Goal: Task Accomplishment & Management: Manage account settings

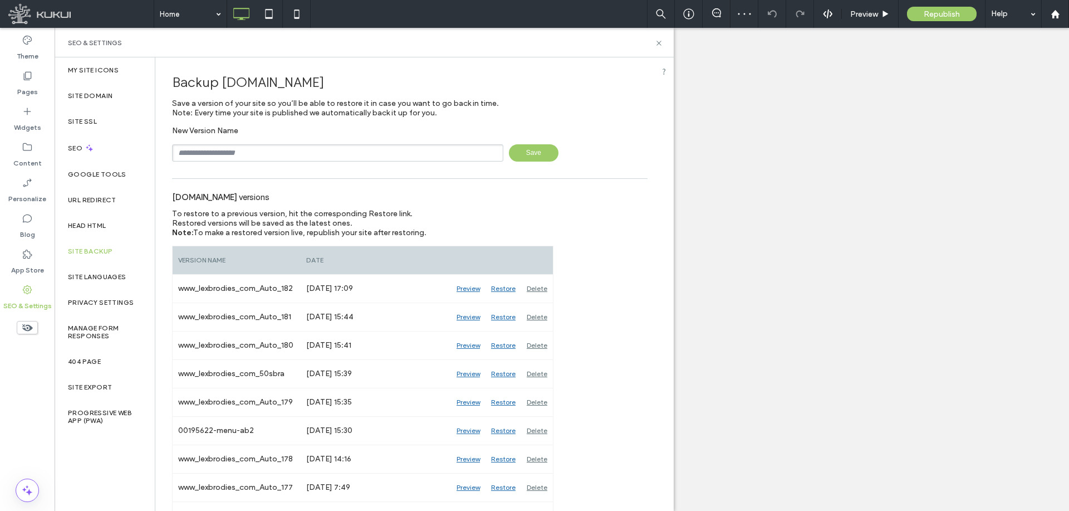
click at [336, 160] on input "text" at bounding box center [337, 152] width 331 height 17
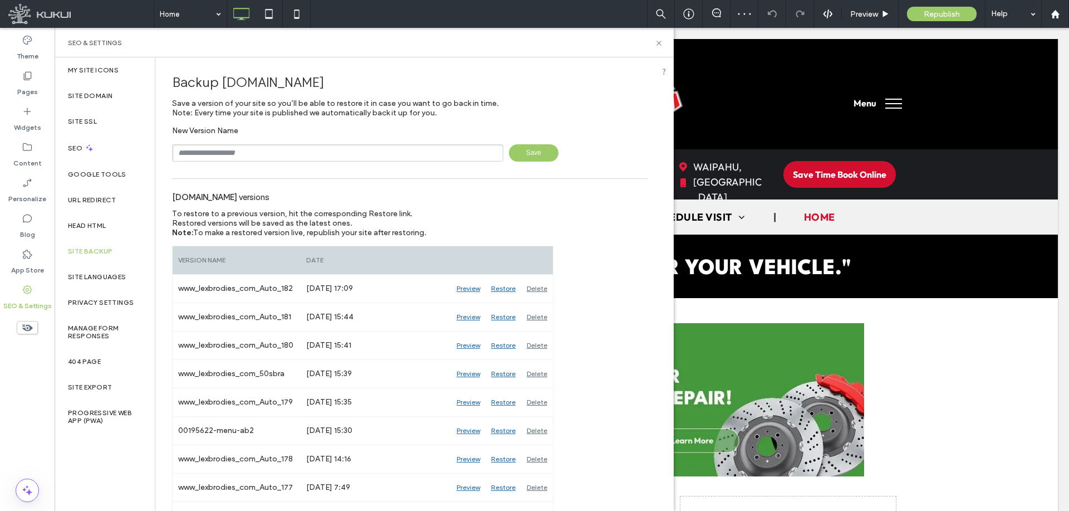
paste input "**********"
type input "**********"
click at [541, 159] on span "Save" at bounding box center [534, 152] width 50 height 17
click at [94, 219] on div "Head HTML" at bounding box center [105, 226] width 100 height 26
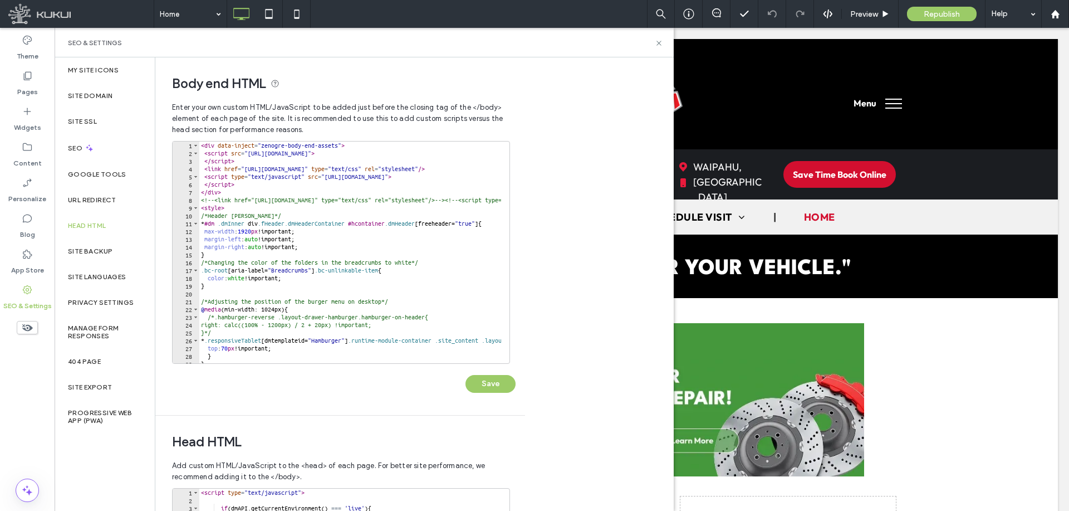
click at [363, 301] on div "< div data-inject = "zenogre-body-end-assets" > < script src = "https://zapi.ku…" at bounding box center [726, 255] width 1055 height 229
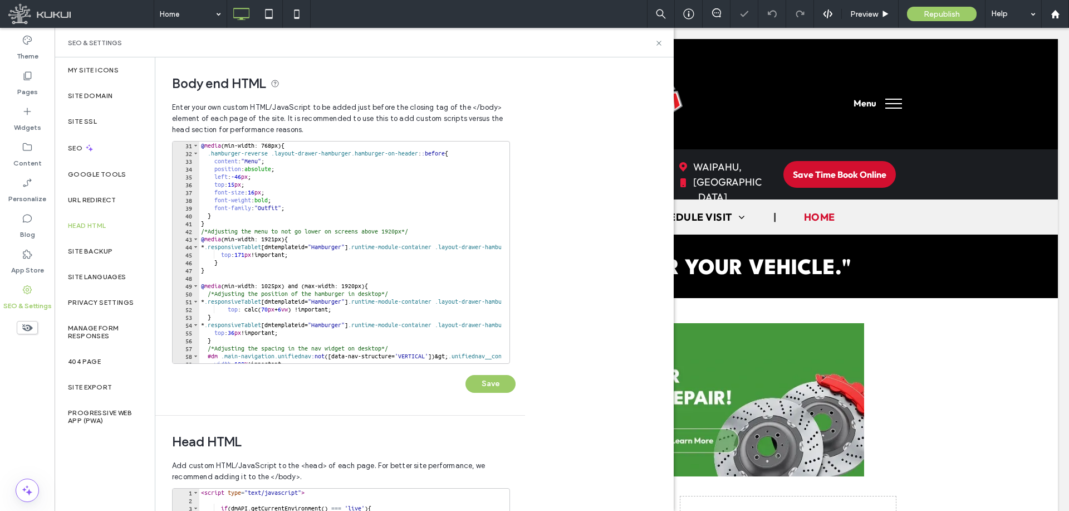
scroll to position [368, 0]
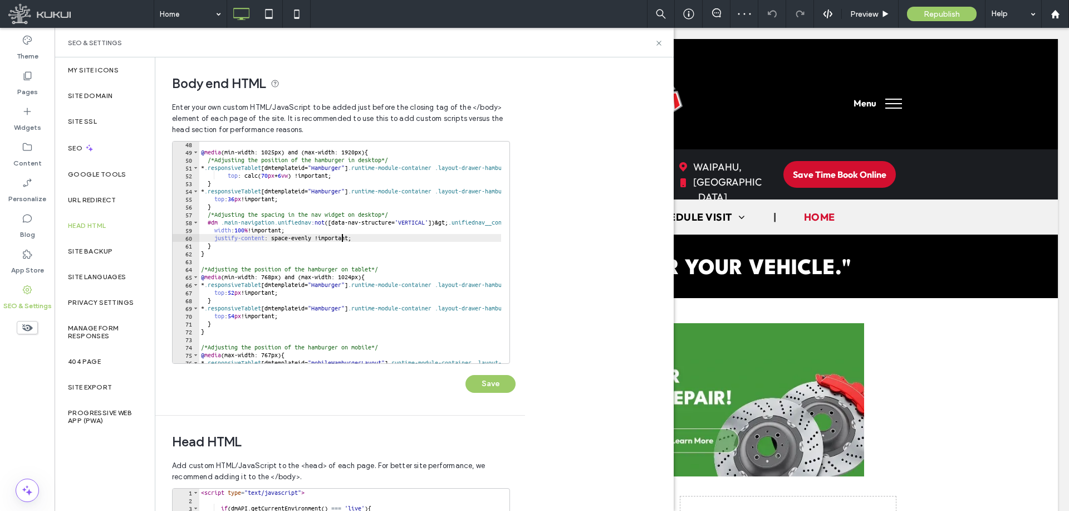
click at [343, 238] on div "@ media (min-width: 1025px) and (max-width: 1920px) { /*Adjusting the position …" at bounding box center [726, 254] width 1055 height 229
click at [306, 278] on div "@ media (min-width: 1025px) and (max-width: 1920px) { /*Adjusting the position …" at bounding box center [726, 254] width 1055 height 229
type textarea "**********"
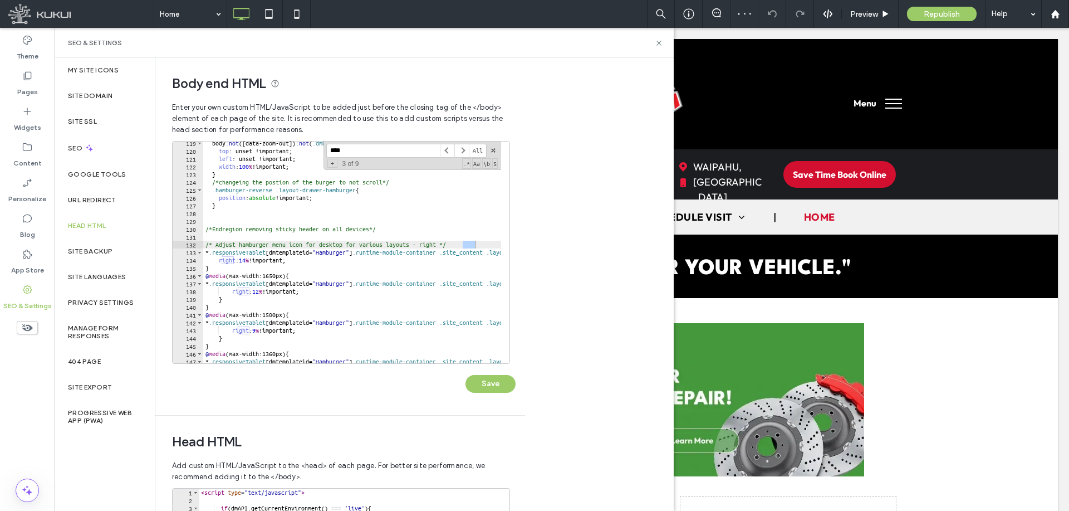
scroll to position [923, 0]
type input "*****"
drag, startPoint x: 221, startPoint y: 267, endPoint x: 201, endPoint y: 252, distance: 24.7
click at [201, 252] on div "* 119 120 121 122 123 124 125 126 127 128 129 130 131 132 133 134 135 136 137 1…" at bounding box center [341, 252] width 338 height 223
click at [499, 241] on div at bounding box center [504, 38] width 11 height 1638
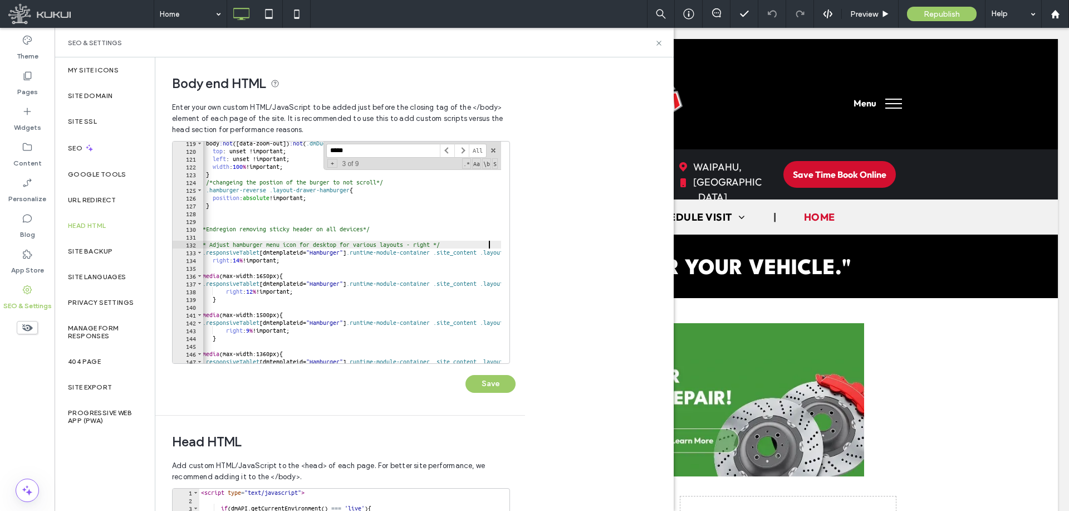
type textarea "**********"
paste textarea "*"
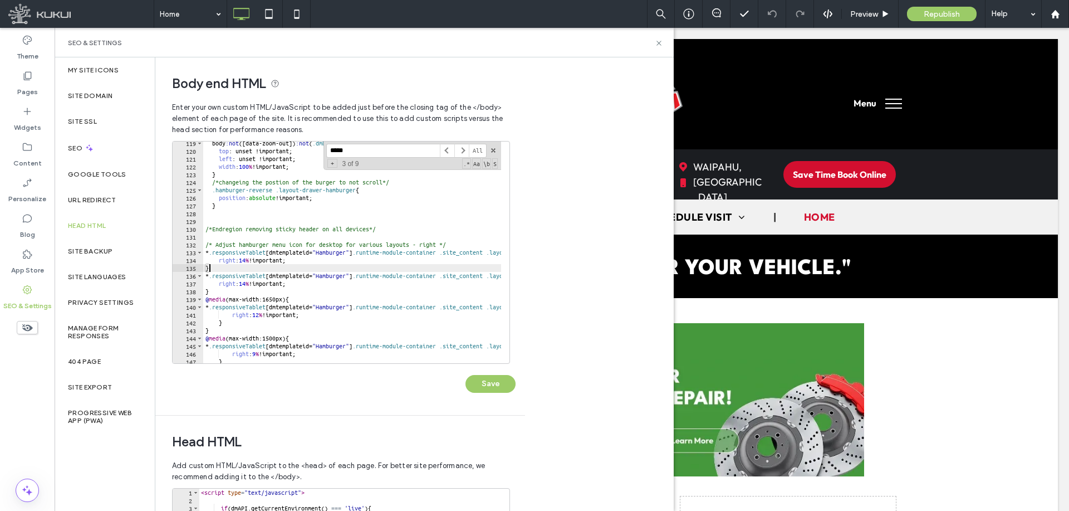
click at [254, 264] on div "body :not ([ data-zoom-out ]) :not ( .dmDudaonePreviewBody ) :not ( .previewRul…" at bounding box center [730, 253] width 1055 height 229
click at [255, 260] on div "body :not ([ data-zoom-out ]) :not ( .dmDudaonePreviewBody ) :not ( .previewRul…" at bounding box center [730, 253] width 1055 height 229
drag, startPoint x: 317, startPoint y: 297, endPoint x: 315, endPoint y: 292, distance: 6.2
click at [315, 292] on div "body :not ([ data-zoom-out ]) :not ( .dmDudaonePreviewBody ) :not ( .previewRul…" at bounding box center [730, 253] width 1055 height 229
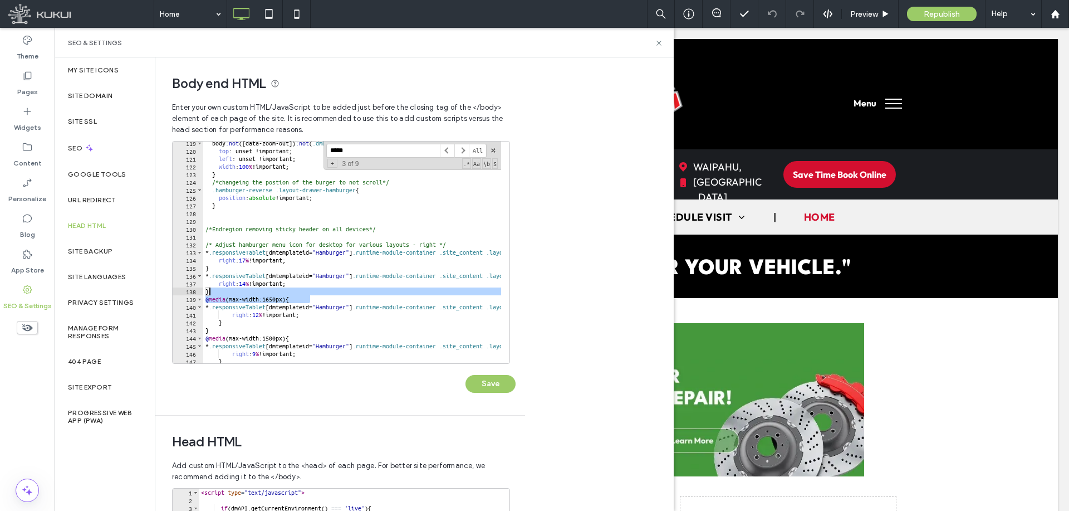
click at [257, 265] on div "body :not ([ data-zoom-out ]) :not ( .dmDudaonePreviewBody ) :not ( .previewRul…" at bounding box center [730, 253] width 1055 height 229
paste textarea "**********"
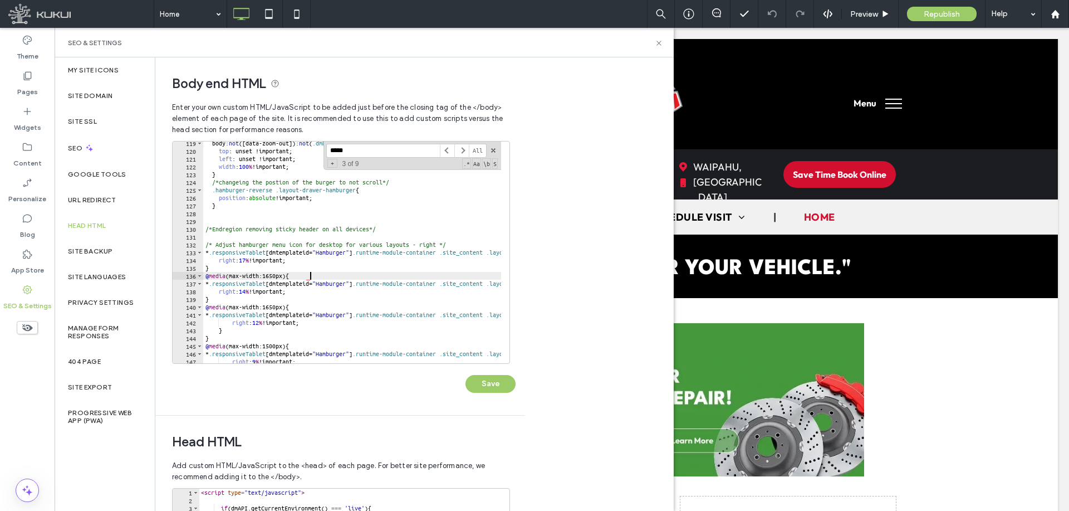
click at [233, 299] on div "body :not ([ data-zoom-out ]) :not ( .dmDudaonePreviewBody ) :not ( .previewRul…" at bounding box center [730, 253] width 1055 height 229
type textarea "*"
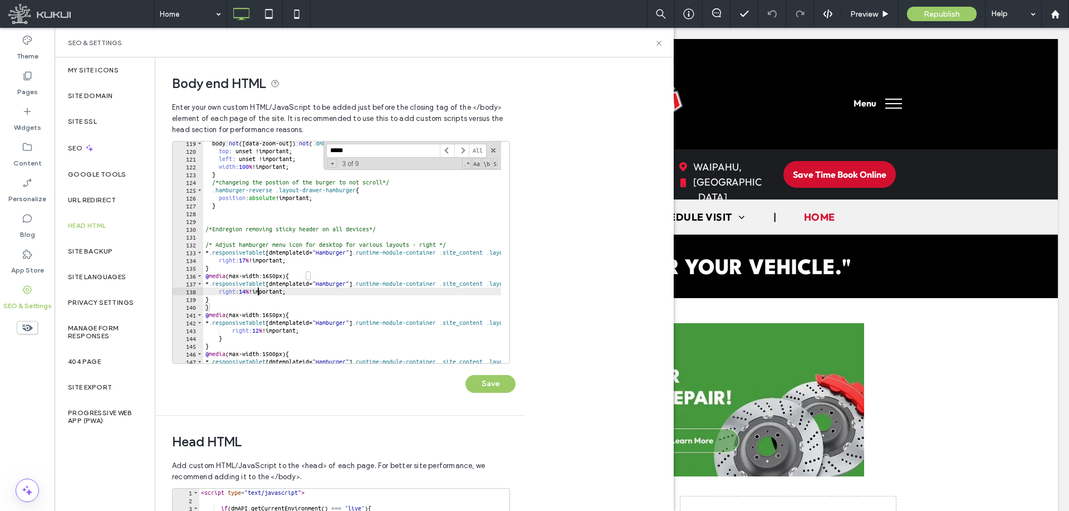
click at [258, 291] on div "body :not ([ data-zoom-out ]) :not ( .dmDudaonePreviewBody ) :not ( .previewRul…" at bounding box center [730, 253] width 1055 height 229
drag, startPoint x: 265, startPoint y: 333, endPoint x: 299, endPoint y: 304, distance: 44.6
click at [266, 333] on div "body :not ([ data-zoom-out ]) :not ( .dmDudaonePreviewBody ) :not ( .previewRul…" at bounding box center [730, 253] width 1055 height 229
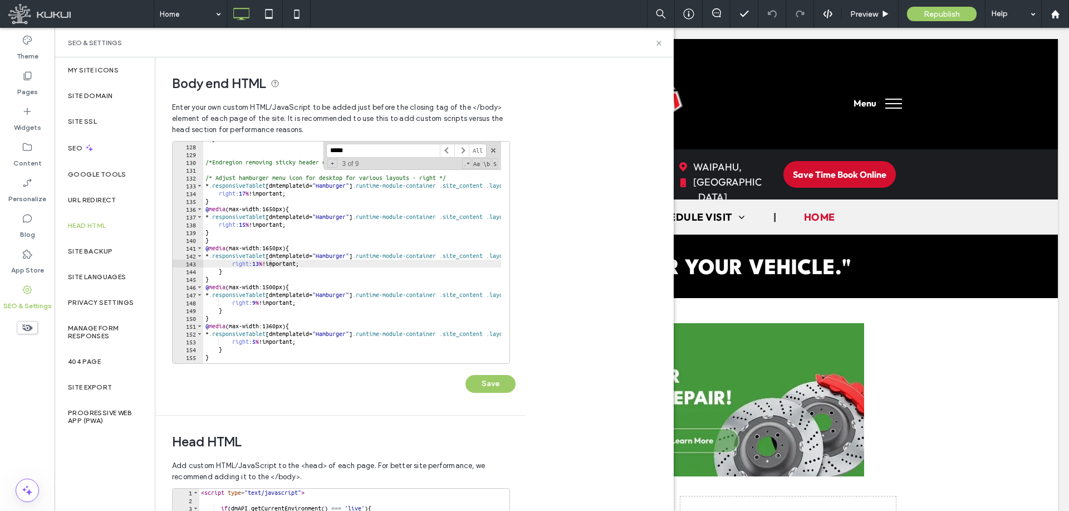
scroll to position [990, 0]
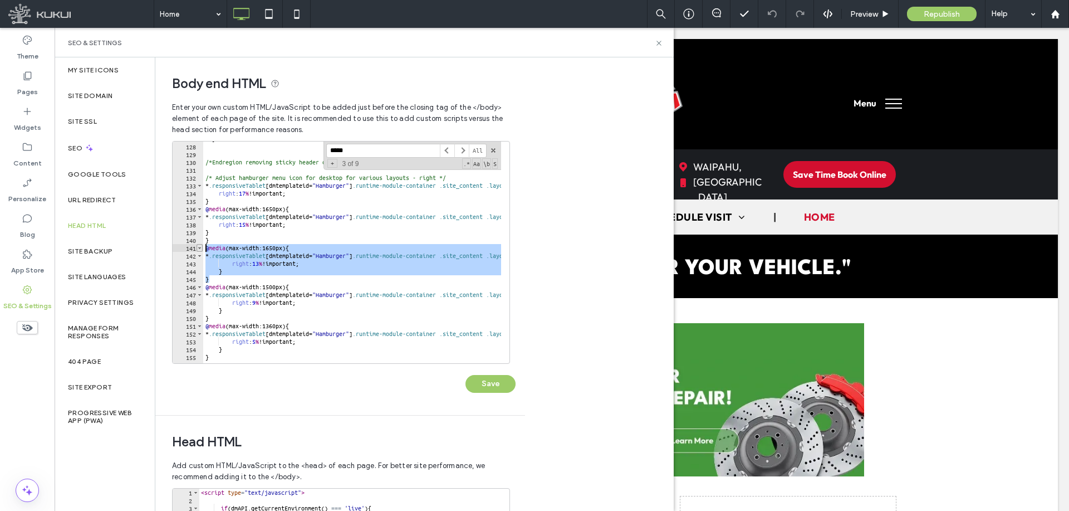
drag, startPoint x: 212, startPoint y: 280, endPoint x: 200, endPoint y: 248, distance: 33.8
click at [200, 248] on div "**********" at bounding box center [341, 252] width 338 height 223
click at [221, 280] on div "} /*Endregion removing sticky header on all devices*/ /* Adjust hamburger menu …" at bounding box center [352, 252] width 298 height 222
type textarea "*"
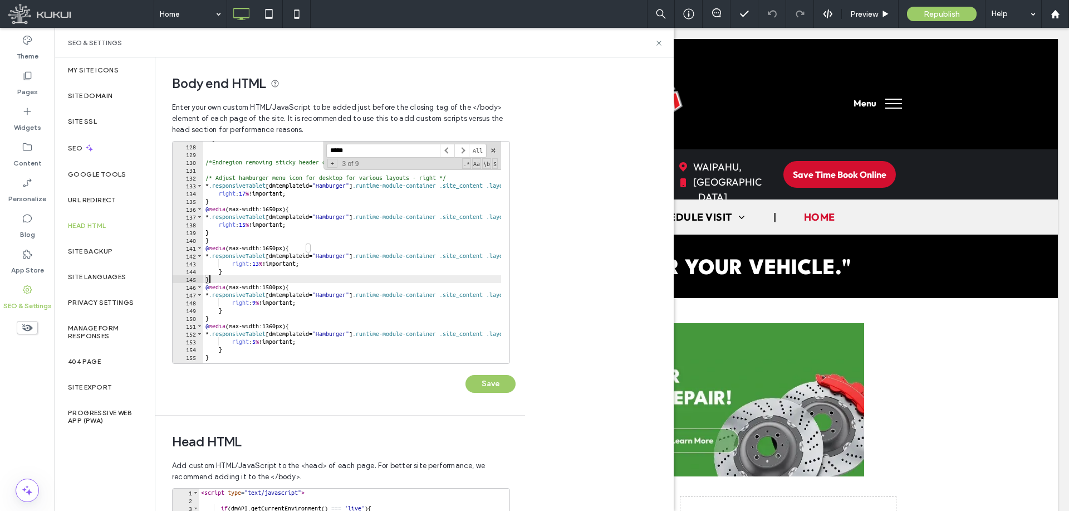
scroll to position [0, 0]
paste textarea "*"
click at [287, 287] on div "} /*Endregion removing sticky header on all devices*/ /* Adjust hamburger menu …" at bounding box center [730, 249] width 1055 height 229
click at [285, 305] on div "} /*Endregion removing sticky header on all devices*/ /* Adjust hamburger menu …" at bounding box center [730, 249] width 1055 height 229
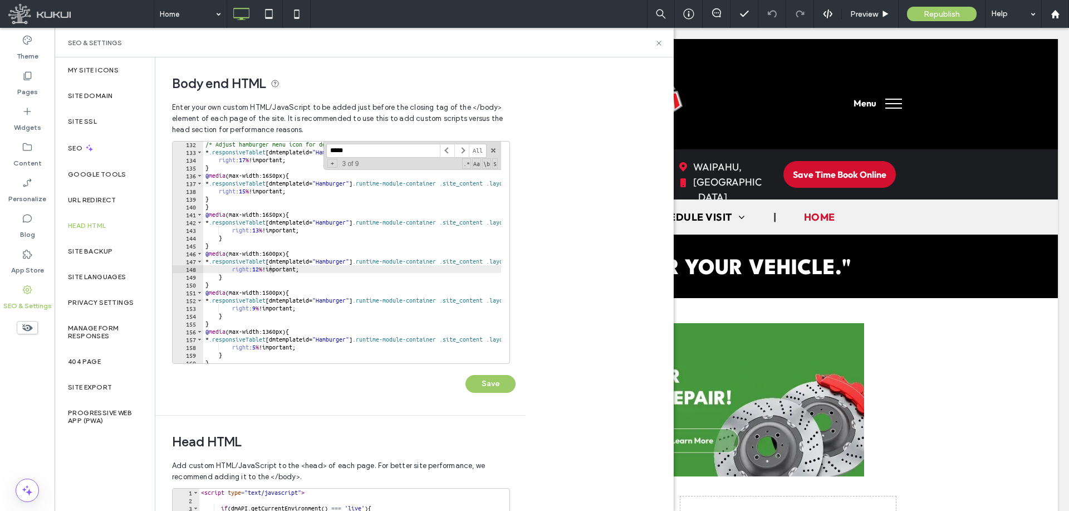
scroll to position [1023, 0]
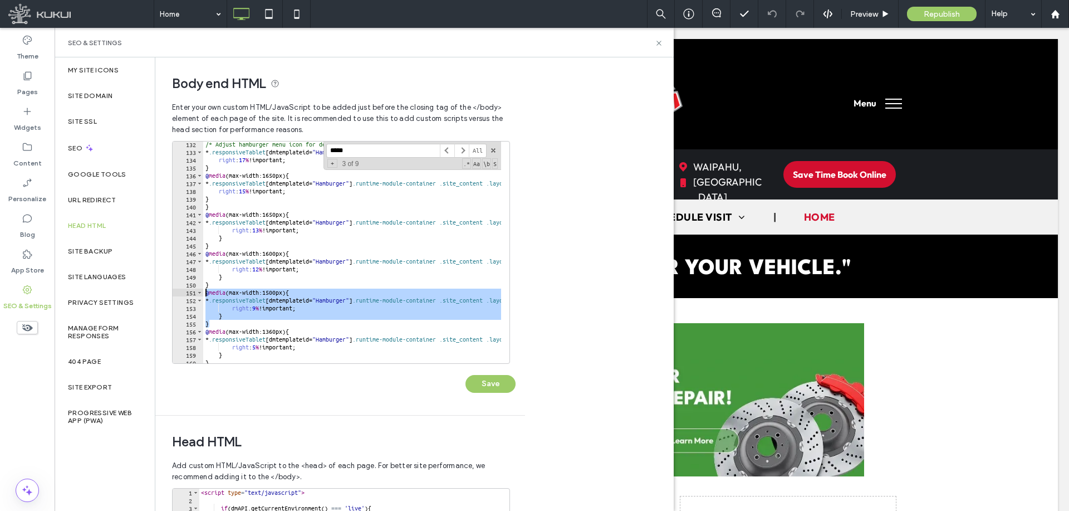
drag, startPoint x: 213, startPoint y: 326, endPoint x: 188, endPoint y: 289, distance: 45.0
click at [188, 289] on div "**********" at bounding box center [341, 252] width 338 height 223
click at [232, 284] on div "/* Adjust hamburger menu icon for desktop for various layouts - right */ * .res…" at bounding box center [730, 254] width 1055 height 229
type textarea "*"
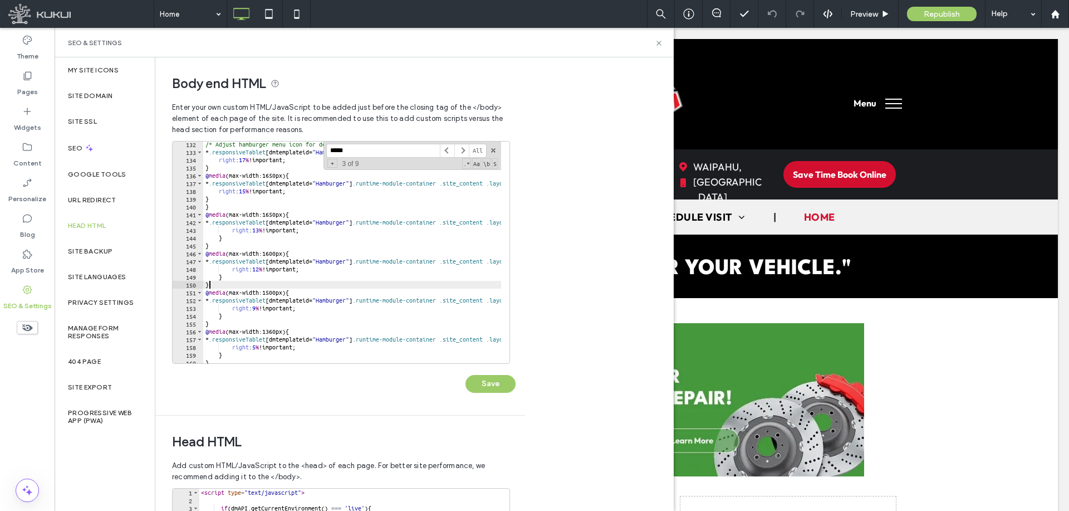
scroll to position [0, 0]
paste textarea "*"
click at [288, 291] on div "/* Adjust hamburger menu icon for desktop for various layouts - right */ * .res…" at bounding box center [730, 254] width 1055 height 229
click at [267, 308] on div "/* Adjust hamburger menu icon for desktop for various layouts - right */ * .res…" at bounding box center [730, 254] width 1055 height 229
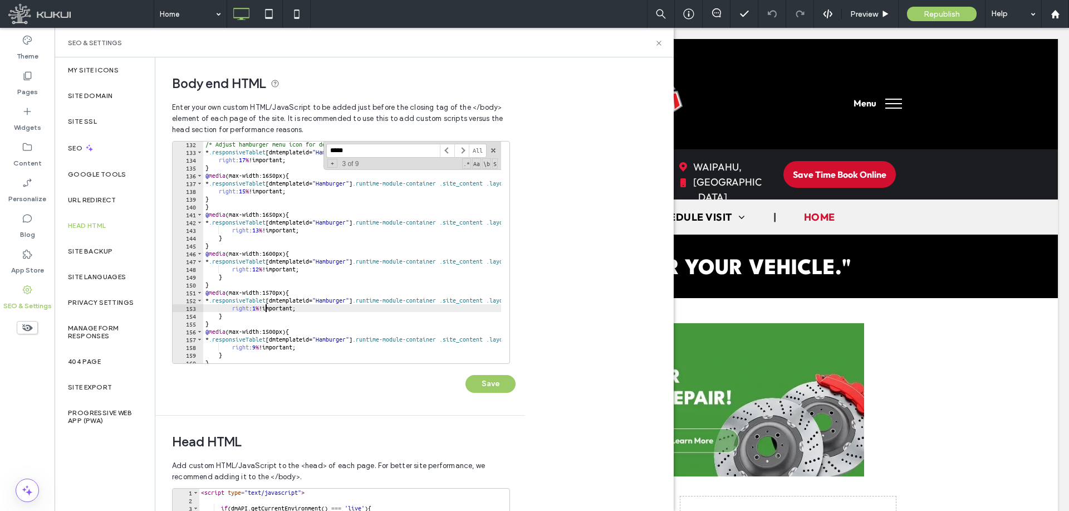
scroll to position [0, 6]
click at [485, 375] on button "Save" at bounding box center [491, 384] width 50 height 18
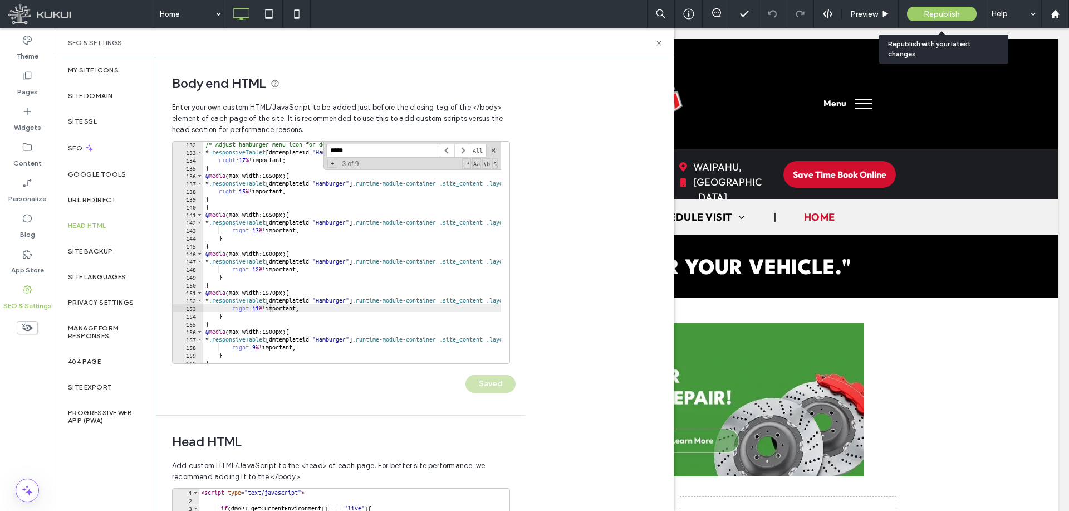
click at [930, 11] on span "Republish" at bounding box center [942, 13] width 36 height 9
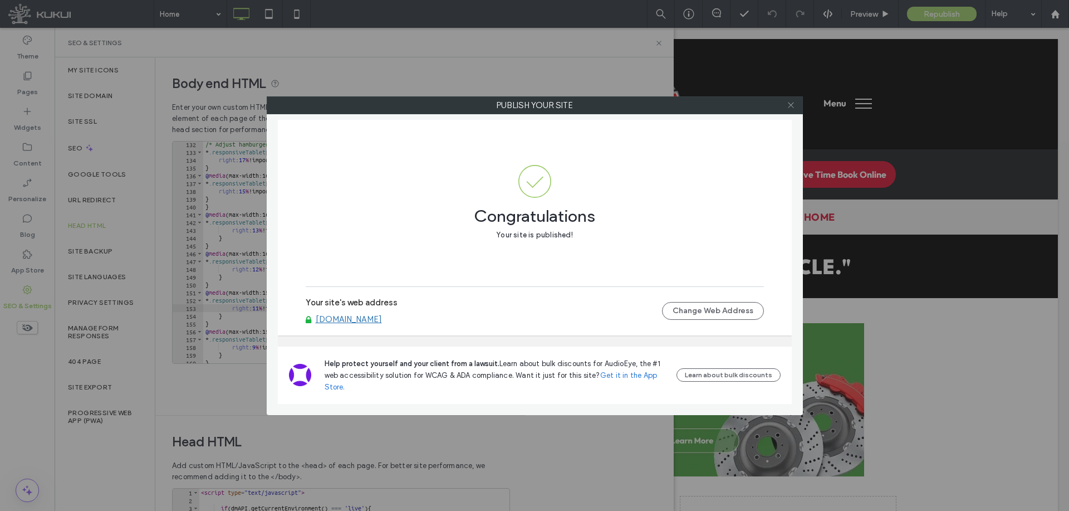
click at [791, 105] on use at bounding box center [791, 105] width 6 height 6
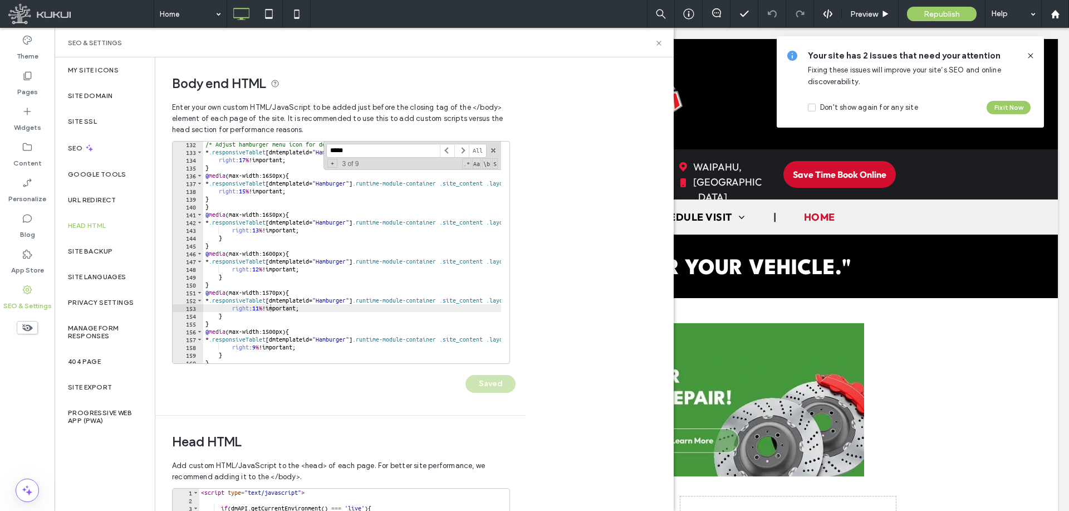
scroll to position [990, 0]
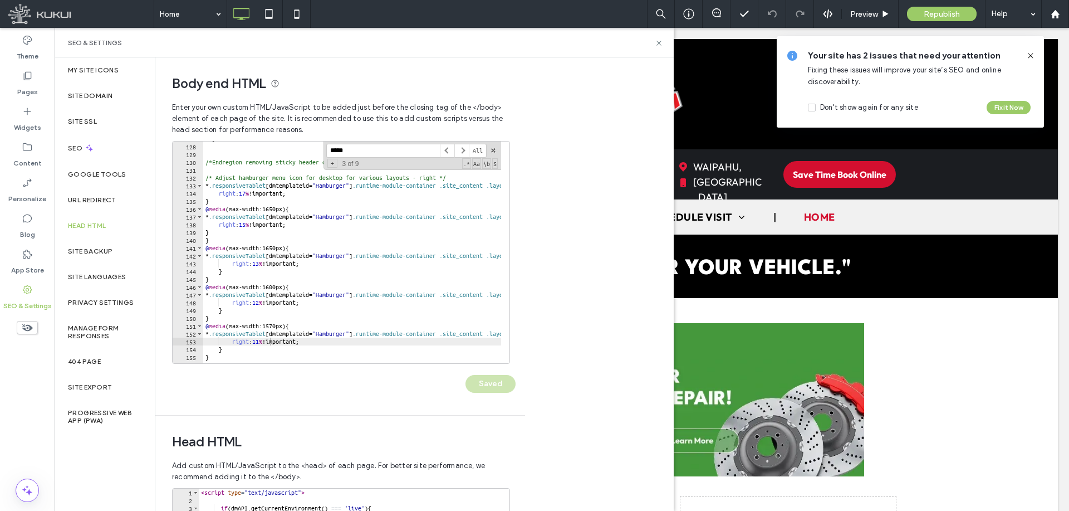
click at [253, 193] on div "} /*Endregion removing sticky header on all devices*/ /* Adjust hamburger menu …" at bounding box center [730, 249] width 1055 height 229
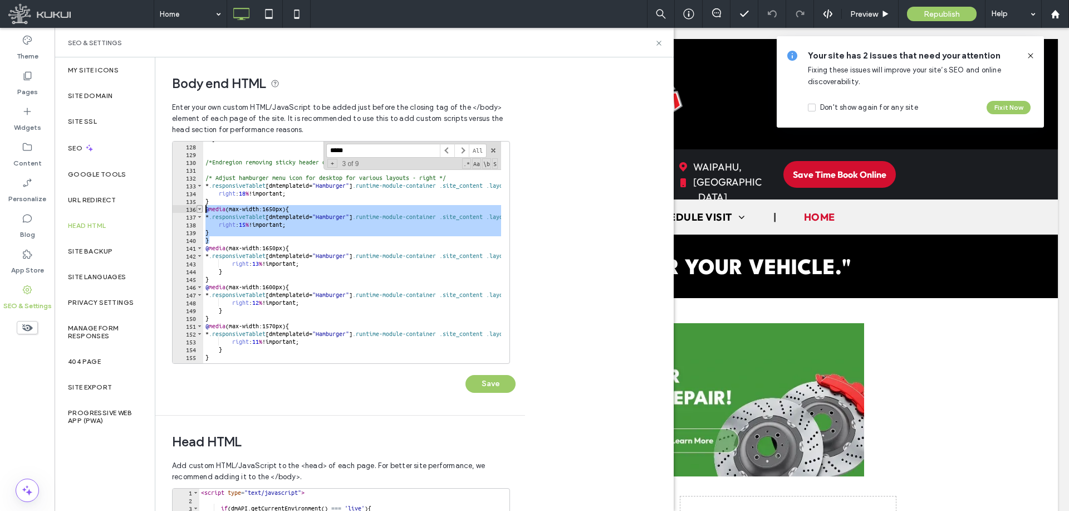
drag, startPoint x: 218, startPoint y: 240, endPoint x: 202, endPoint y: 209, distance: 33.9
click at [202, 209] on div "**********" at bounding box center [341, 252] width 338 height 223
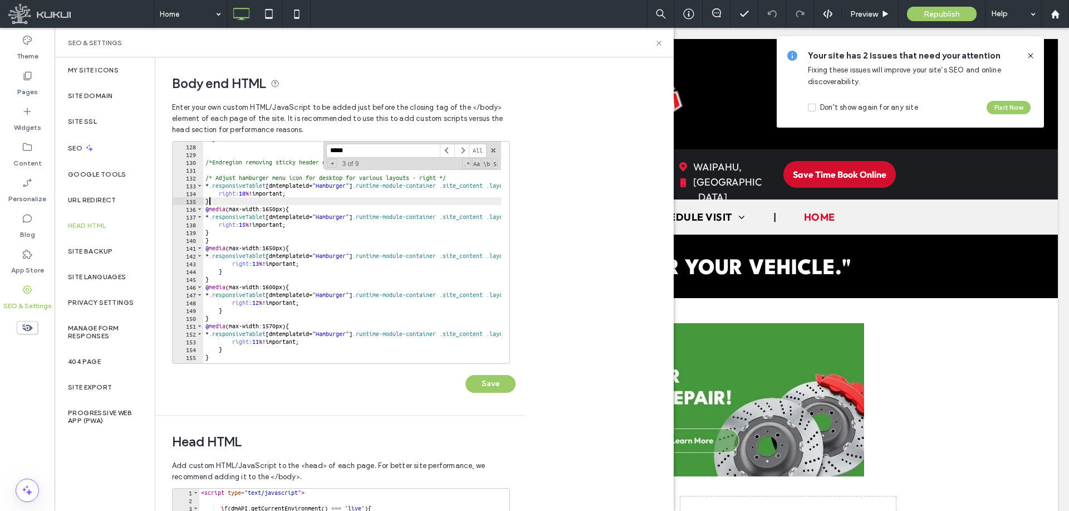
click at [216, 202] on div "} /*Endregion removing sticky header on all devices*/ /* Adjust hamburger menu …" at bounding box center [730, 249] width 1055 height 229
type textarea "*"
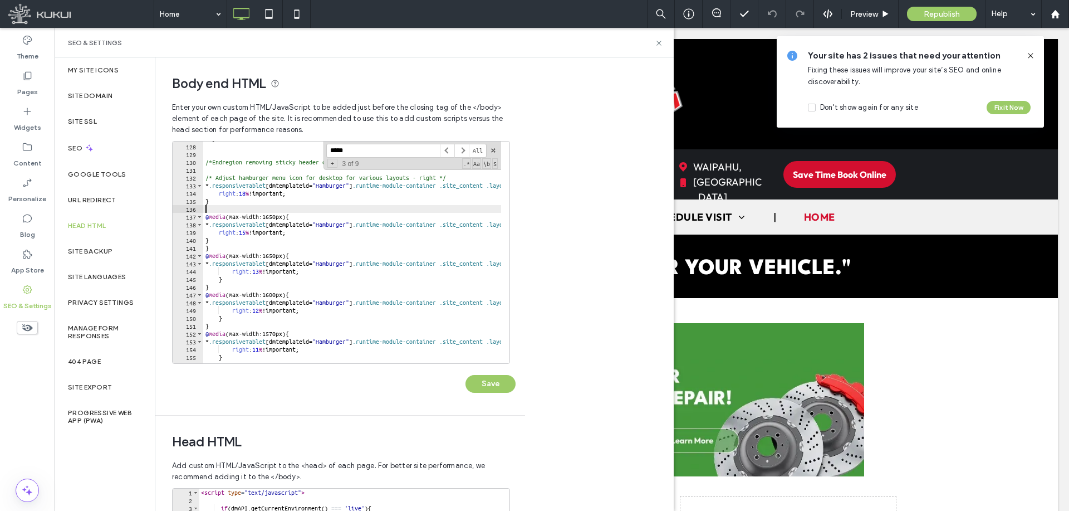
paste textarea "*"
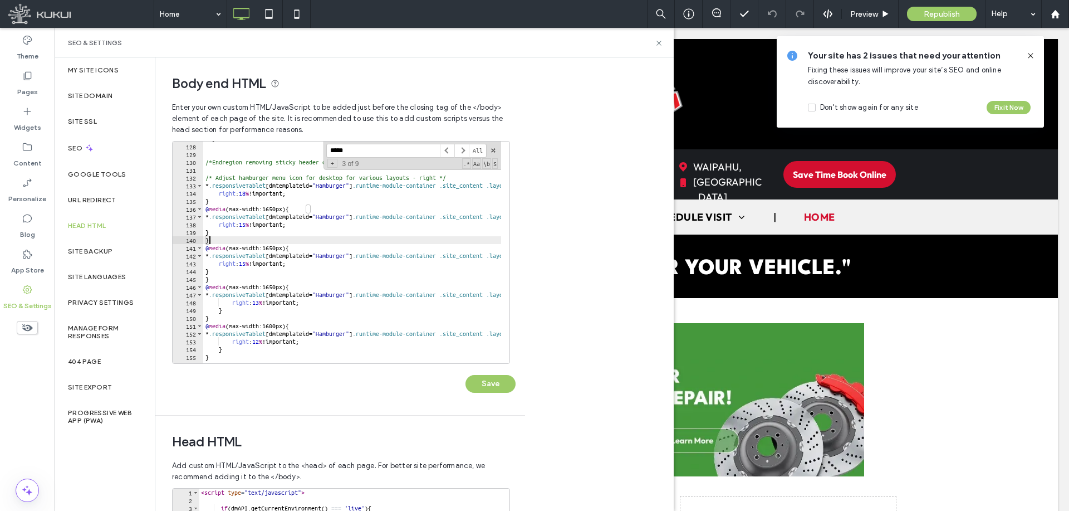
click at [284, 208] on div "} /*Endregion removing sticky header on all devices*/ /* Adjust hamburger menu …" at bounding box center [730, 249] width 1055 height 229
click at [252, 223] on div "} /*Endregion removing sticky header on all devices*/ /* Adjust hamburger menu …" at bounding box center [730, 249] width 1055 height 229
type textarea "**********"
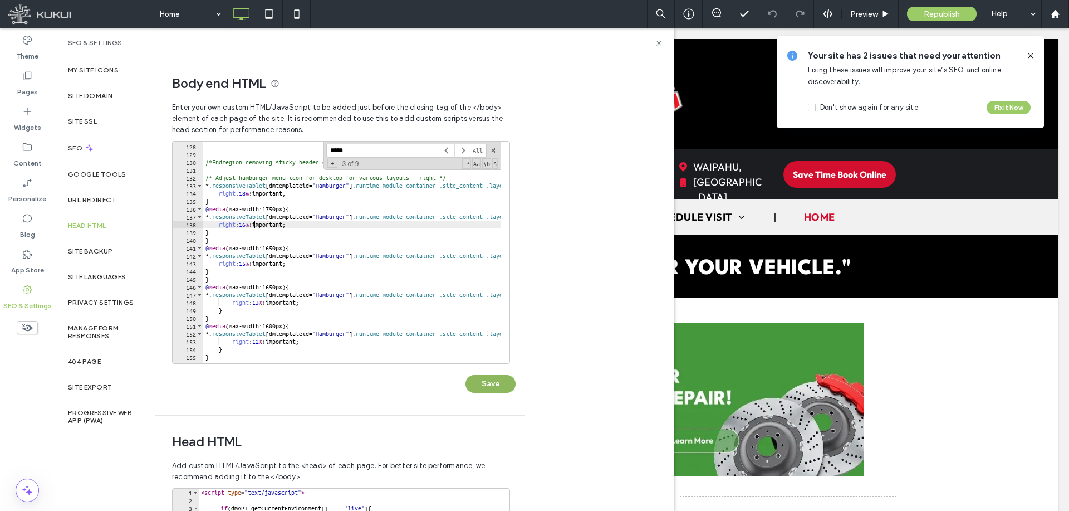
click at [478, 384] on button "Save" at bounding box center [491, 384] width 50 height 18
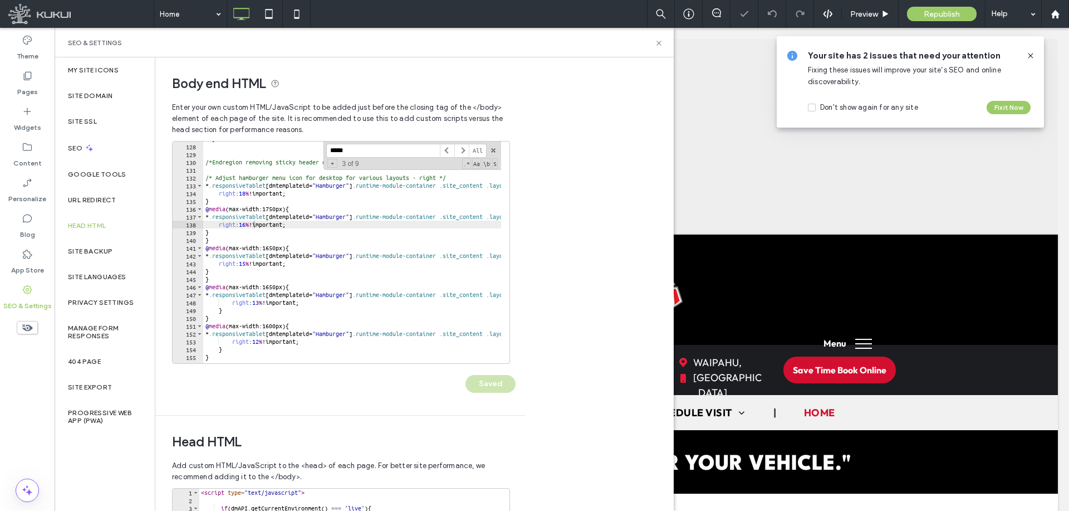
click at [1029, 54] on use at bounding box center [1030, 55] width 5 height 5
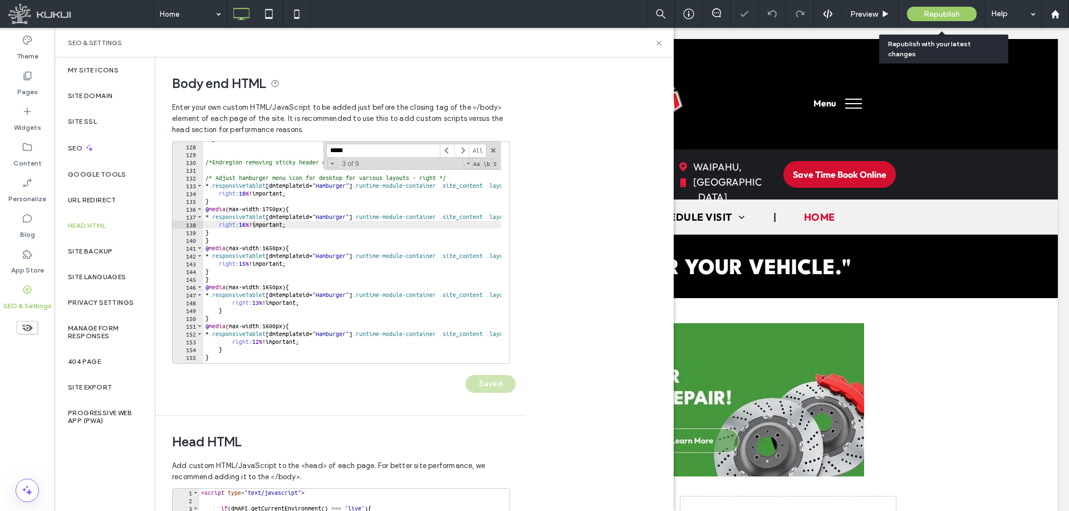
scroll to position [0, 0]
click at [930, 17] on span "Republish" at bounding box center [942, 13] width 36 height 9
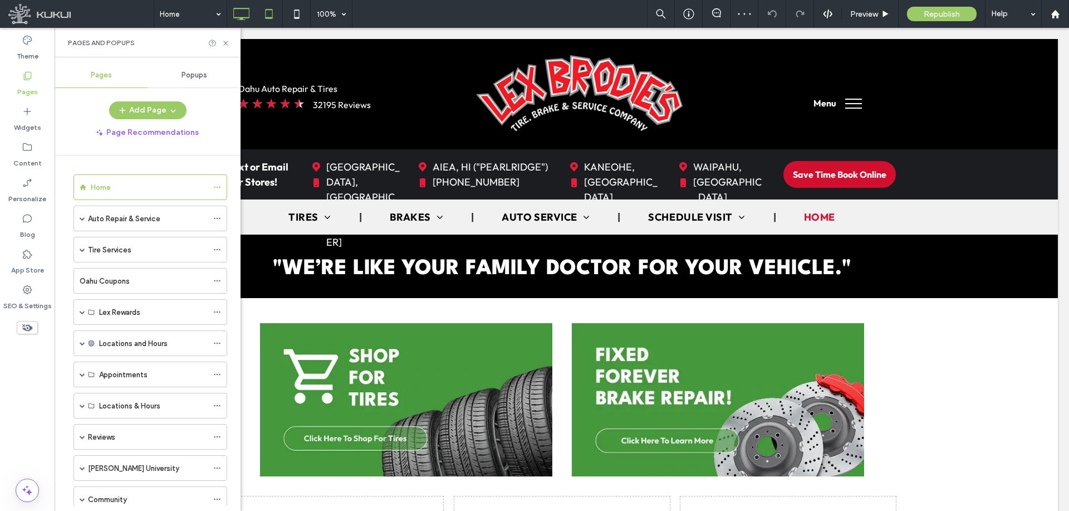
click at [265, 22] on icon at bounding box center [269, 14] width 22 height 22
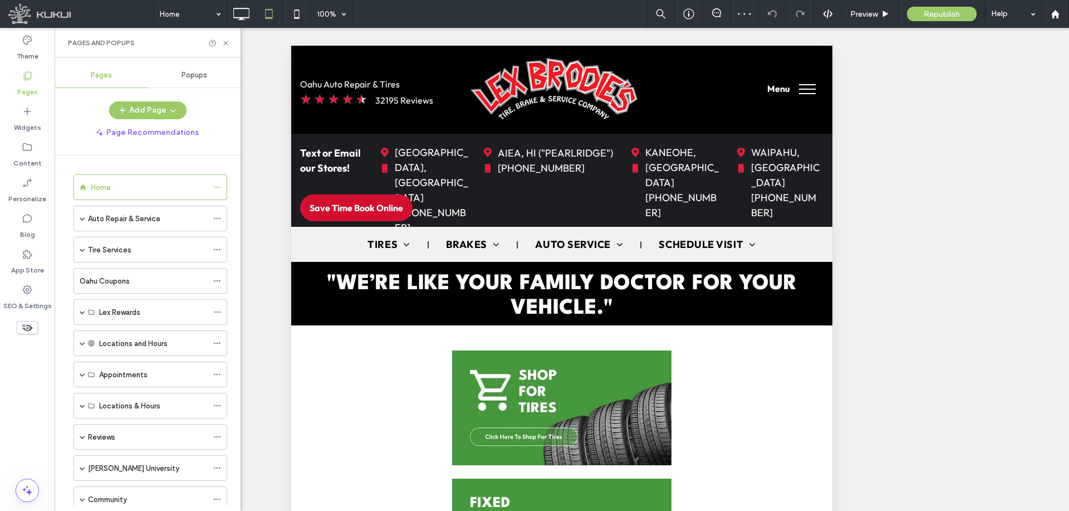
click at [448, 36] on div "Unhide? Yes Unhide? Yes Unhide? Yes Unhide? Yes" at bounding box center [562, 283] width 1015 height 511
drag, startPoint x: 290, startPoint y: 18, endPoint x: 274, endPoint y: 18, distance: 16.2
click at [290, 18] on icon at bounding box center [297, 14] width 22 height 22
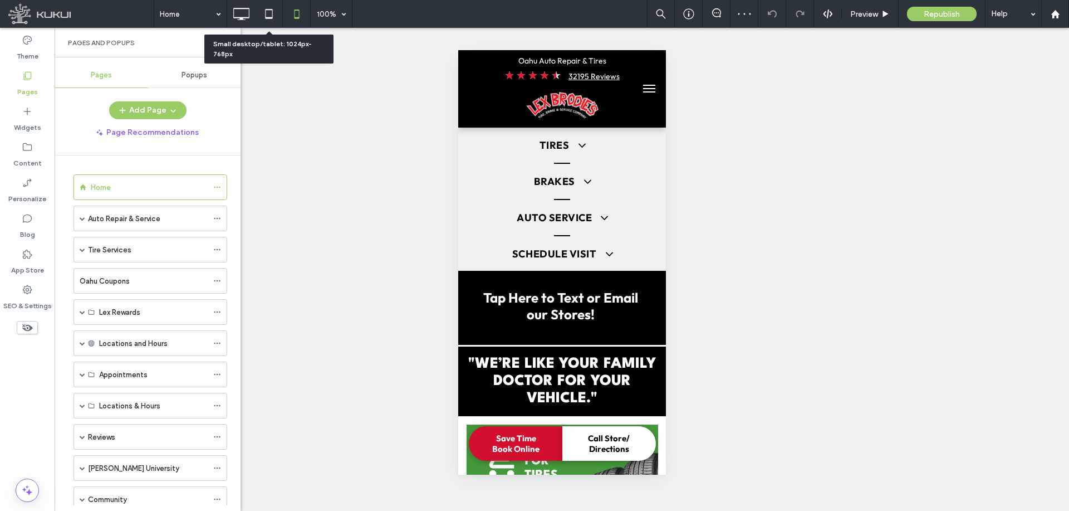
click at [267, 15] on icon at bounding box center [269, 14] width 22 height 22
